Goal: Find specific page/section: Find specific page/section

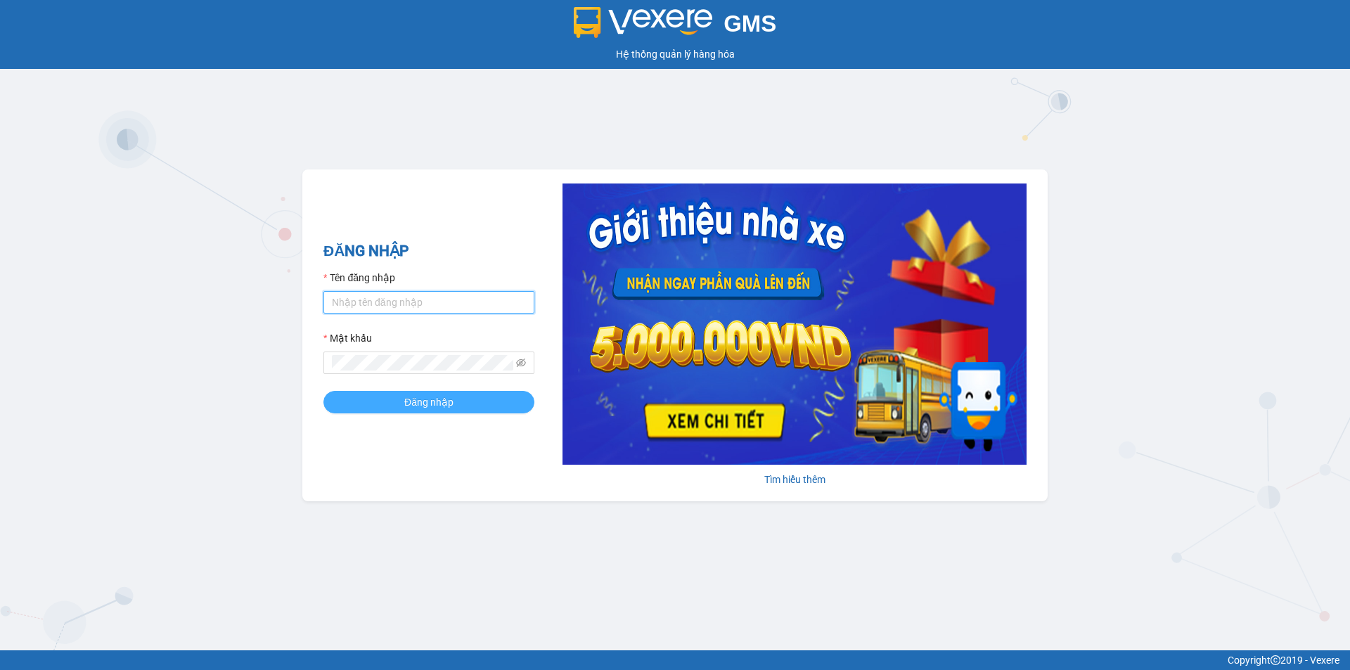
type input "hoanganh.ducphatth"
click at [424, 403] on span "Đăng nhập" at bounding box center [428, 401] width 49 height 15
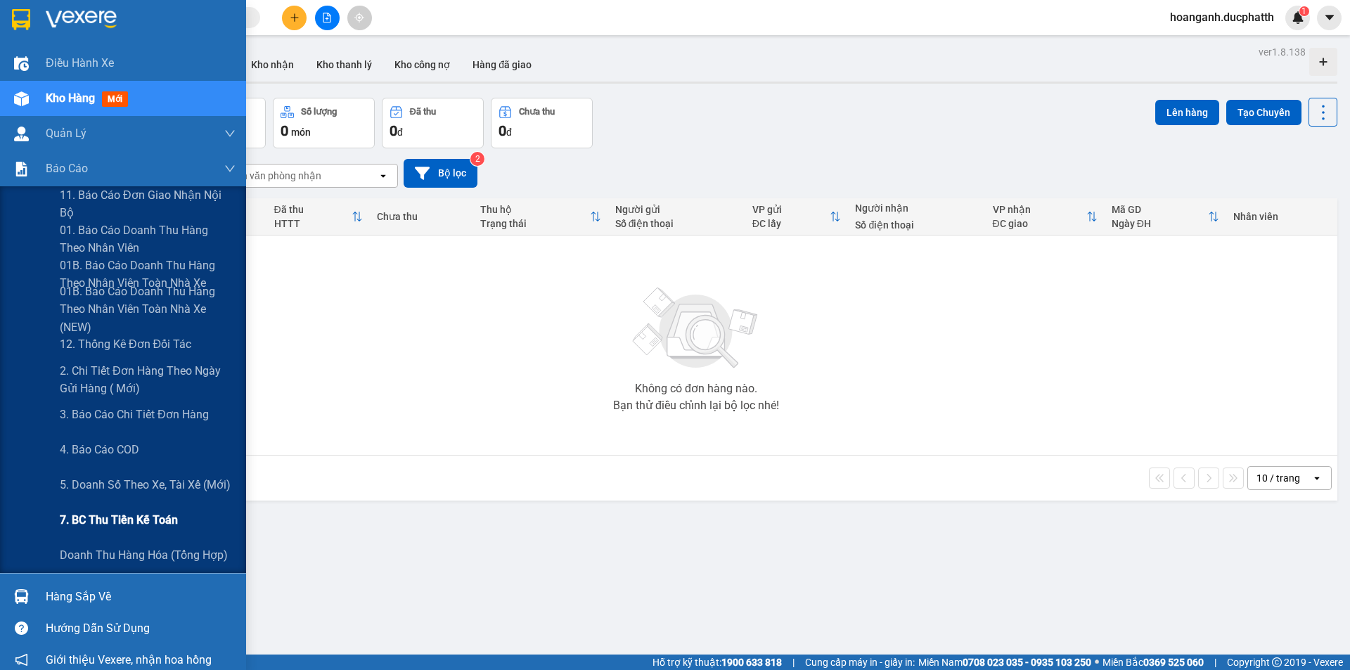
click at [89, 522] on span "7. BC thu tiền kế toán" at bounding box center [119, 520] width 118 height 18
